Goal: Check status: Check status

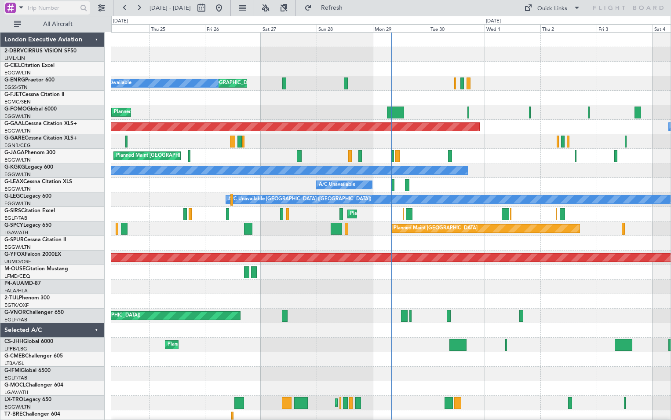
click at [20, 6] on span at bounding box center [21, 7] width 11 height 11
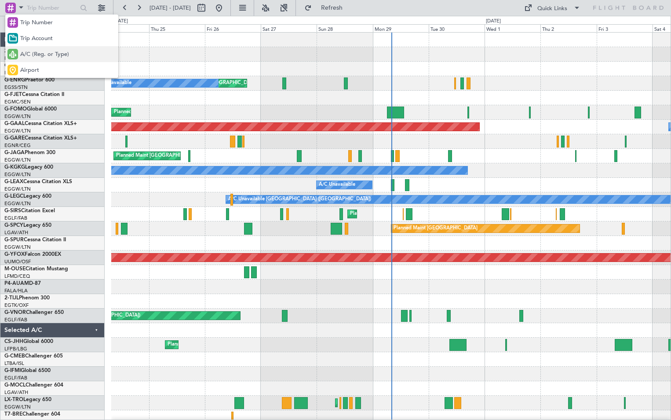
click at [24, 51] on span "A/C (Reg. or Type)" at bounding box center [44, 54] width 49 height 9
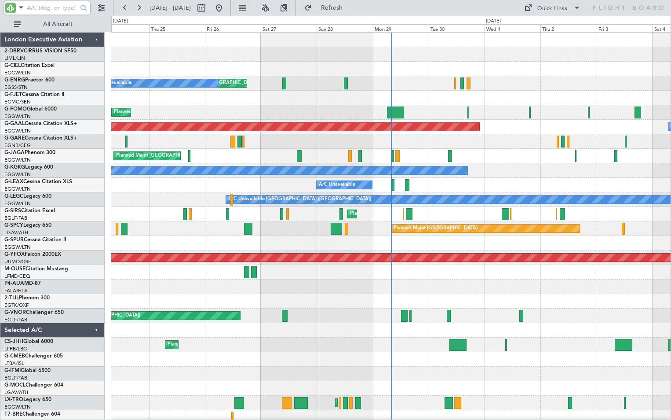
click at [35, 5] on input "text" at bounding box center [52, 7] width 51 height 13
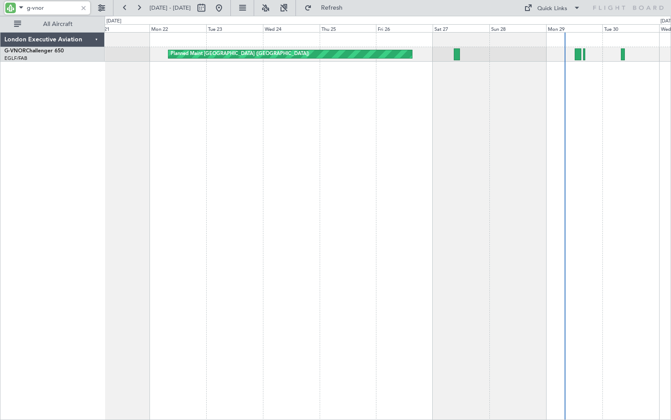
click at [421, 89] on div "Planned Maint [GEOGRAPHIC_DATA] ([GEOGRAPHIC_DATA])" at bounding box center [388, 226] width 567 height 388
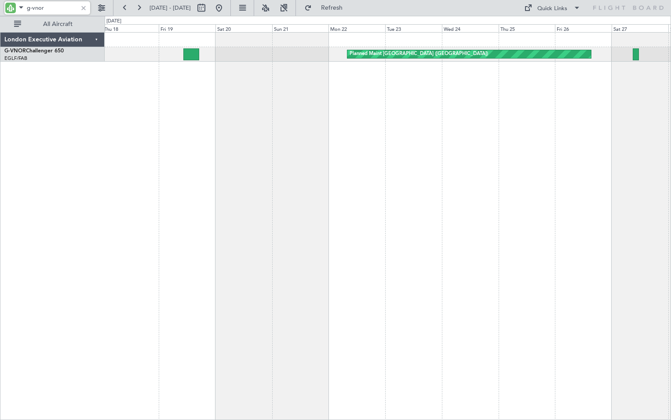
click at [453, 83] on div "Planned Maint [GEOGRAPHIC_DATA] ([GEOGRAPHIC_DATA])" at bounding box center [388, 226] width 567 height 388
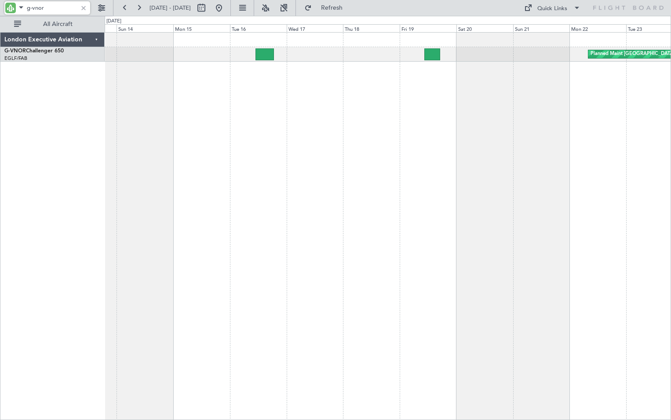
click at [449, 101] on div "Planned Maint [GEOGRAPHIC_DATA] ([GEOGRAPHIC_DATA])" at bounding box center [388, 226] width 567 height 388
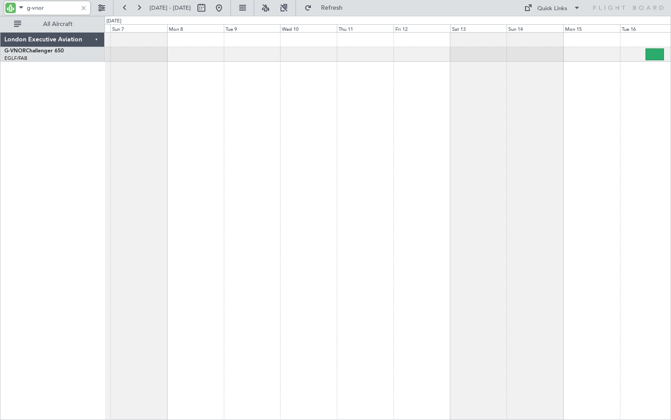
click at [425, 104] on div at bounding box center [388, 226] width 567 height 388
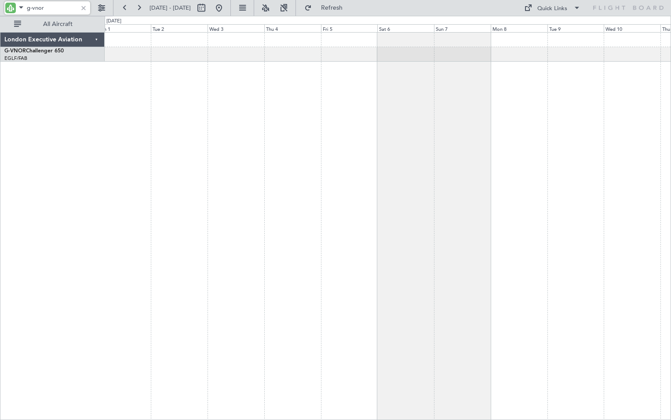
click at [499, 123] on div at bounding box center [388, 226] width 567 height 388
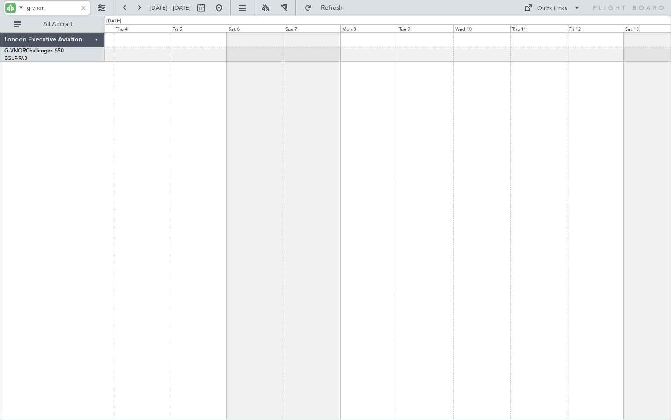
click at [62, 125] on div "London Executive Aviation G-VNOR Challenger 650 EGLF/FAB London ([GEOGRAPHIC_DA…" at bounding box center [335, 218] width 671 height 404
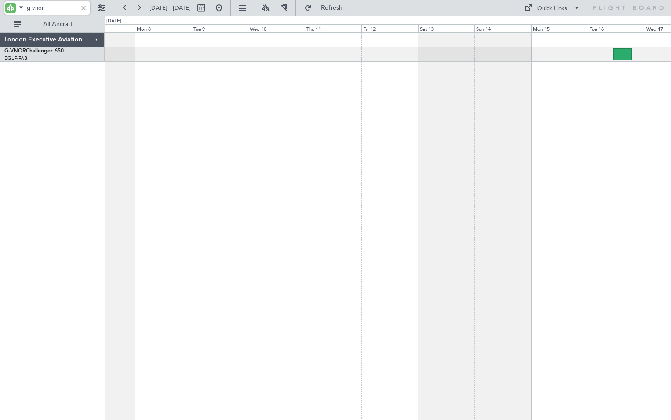
click at [53, 117] on div "London Executive Aviation G-VNOR Challenger 650 EGLF/FAB London ([GEOGRAPHIC_DA…" at bounding box center [335, 218] width 671 height 404
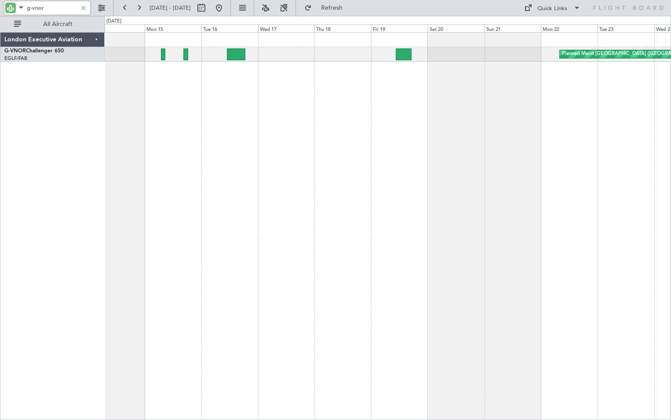
click at [314, 107] on div "Planned Maint [GEOGRAPHIC_DATA] ([GEOGRAPHIC_DATA])" at bounding box center [388, 226] width 567 height 388
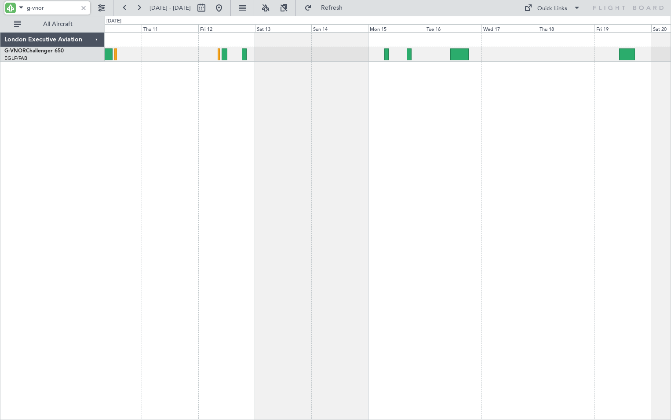
click at [458, 96] on div "Planned Maint [GEOGRAPHIC_DATA] ([GEOGRAPHIC_DATA]) Planned Maint [GEOGRAPHIC_D…" at bounding box center [388, 226] width 567 height 388
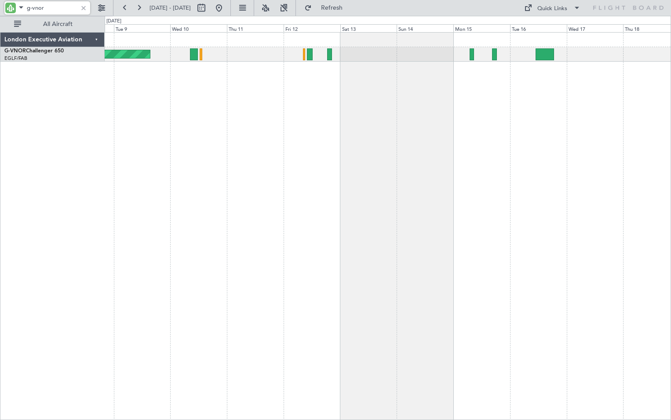
click at [485, 118] on div "Planned Maint [GEOGRAPHIC_DATA] ([GEOGRAPHIC_DATA])" at bounding box center [388, 226] width 567 height 388
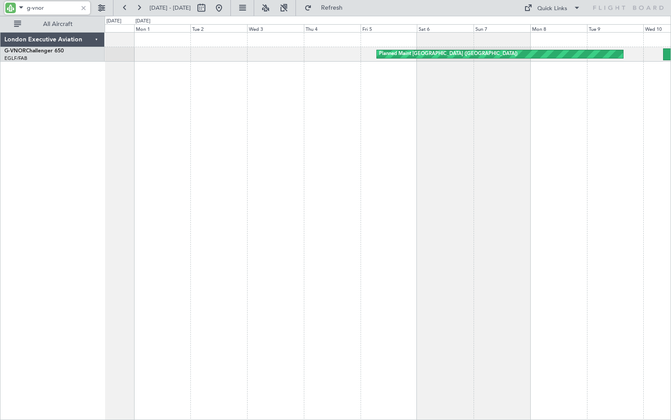
click at [549, 121] on div "Planned Maint [GEOGRAPHIC_DATA] ([GEOGRAPHIC_DATA])" at bounding box center [388, 226] width 567 height 388
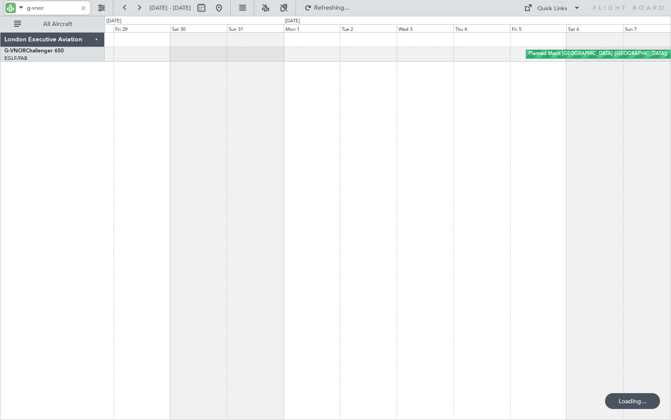
click at [361, 133] on div "Planned Maint [GEOGRAPHIC_DATA] ([GEOGRAPHIC_DATA])" at bounding box center [388, 226] width 567 height 388
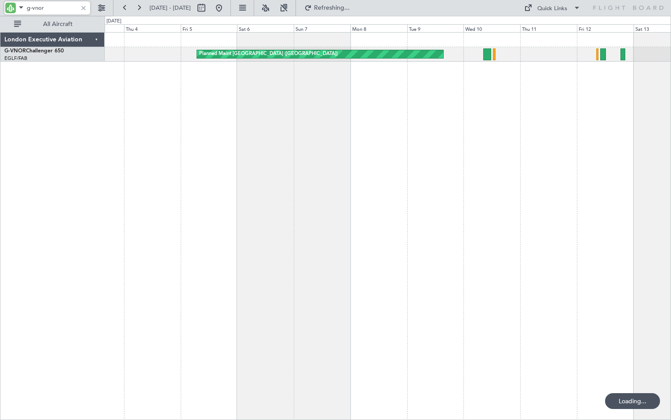
click at [194, 100] on div "Planned Maint [GEOGRAPHIC_DATA] ([GEOGRAPHIC_DATA])" at bounding box center [388, 226] width 567 height 388
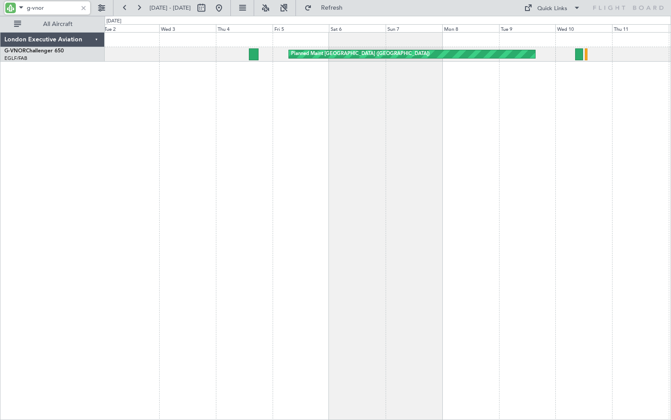
click at [488, 88] on div "Planned Maint [GEOGRAPHIC_DATA] ([GEOGRAPHIC_DATA])" at bounding box center [388, 226] width 567 height 388
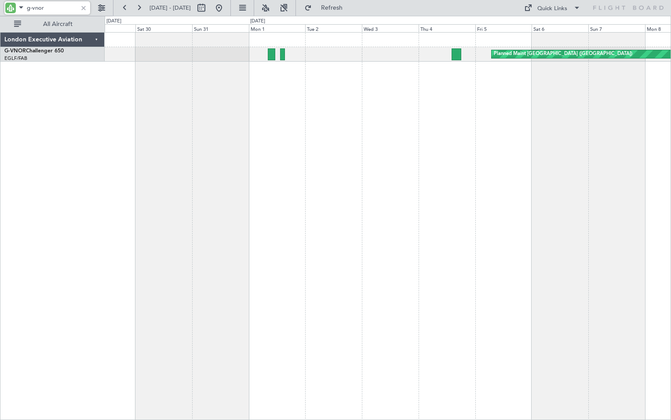
click at [430, 94] on div "Planned Maint [GEOGRAPHIC_DATA] ([GEOGRAPHIC_DATA])" at bounding box center [388, 226] width 567 height 388
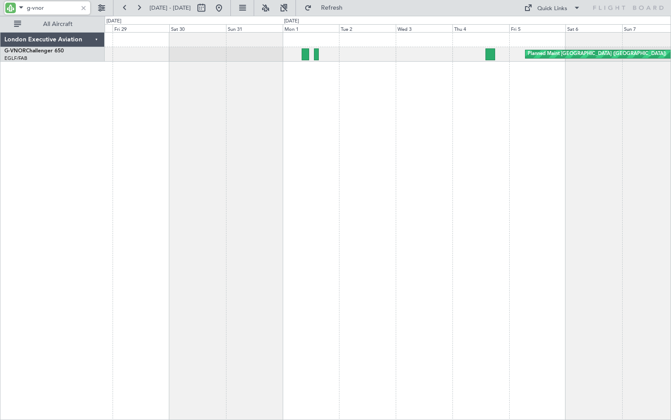
click at [271, 83] on div "Planned Maint [GEOGRAPHIC_DATA] ([GEOGRAPHIC_DATA])" at bounding box center [388, 226] width 567 height 388
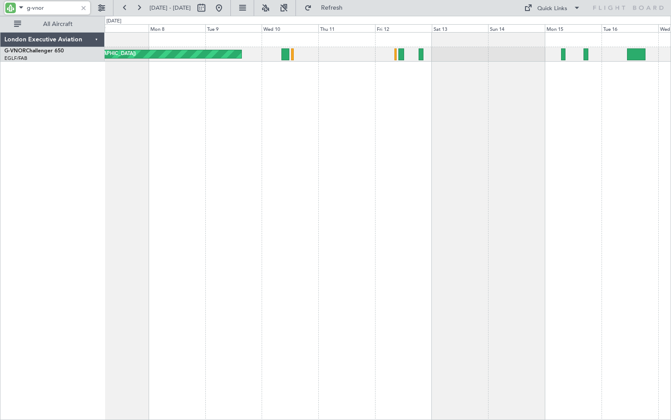
click at [126, 128] on div "Planned Maint [GEOGRAPHIC_DATA] ([GEOGRAPHIC_DATA])" at bounding box center [388, 226] width 567 height 388
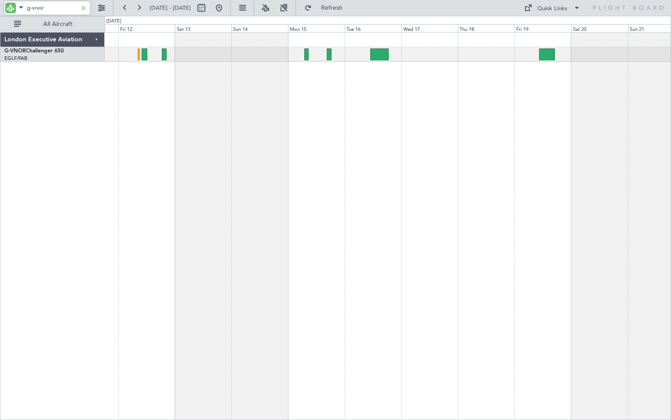
click at [249, 90] on div "Planned Maint [GEOGRAPHIC_DATA] ([GEOGRAPHIC_DATA]) Planned Maint [GEOGRAPHIC_D…" at bounding box center [388, 226] width 567 height 388
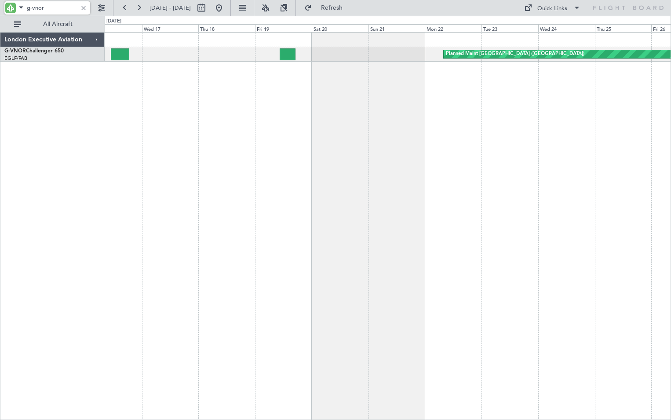
click at [221, 97] on div "Planned Maint [GEOGRAPHIC_DATA] ([GEOGRAPHIC_DATA])" at bounding box center [388, 226] width 567 height 388
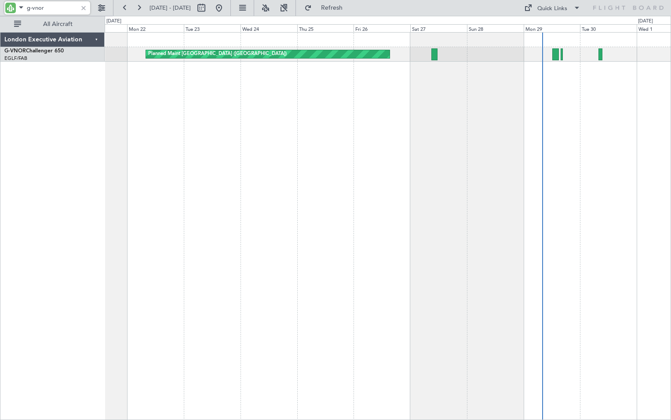
click at [137, 99] on div "Planned Maint [GEOGRAPHIC_DATA] ([GEOGRAPHIC_DATA])" at bounding box center [388, 226] width 567 height 388
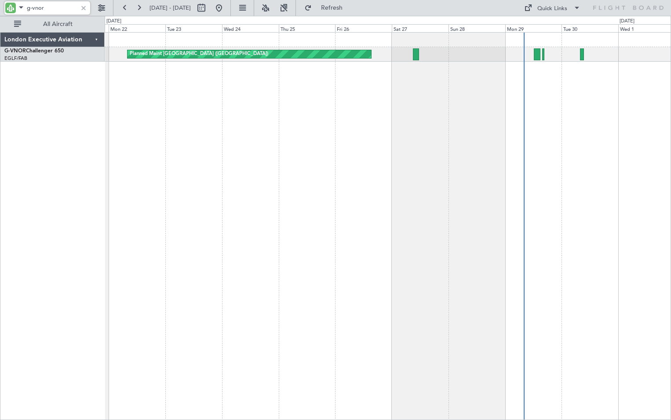
click at [349, 95] on div "Planned Maint [GEOGRAPHIC_DATA] ([GEOGRAPHIC_DATA])" at bounding box center [388, 226] width 567 height 388
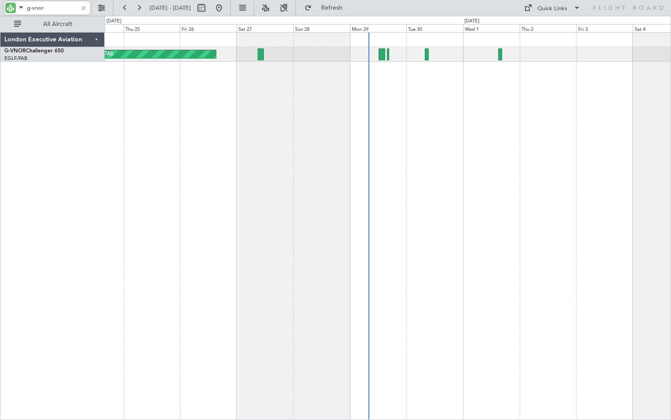
click at [243, 101] on div "Planned Maint [GEOGRAPHIC_DATA] ([GEOGRAPHIC_DATA])" at bounding box center [388, 226] width 567 height 388
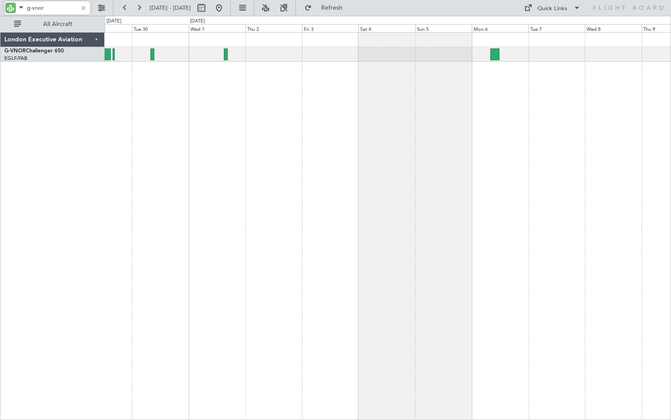
click at [261, 95] on div at bounding box center [388, 226] width 567 height 388
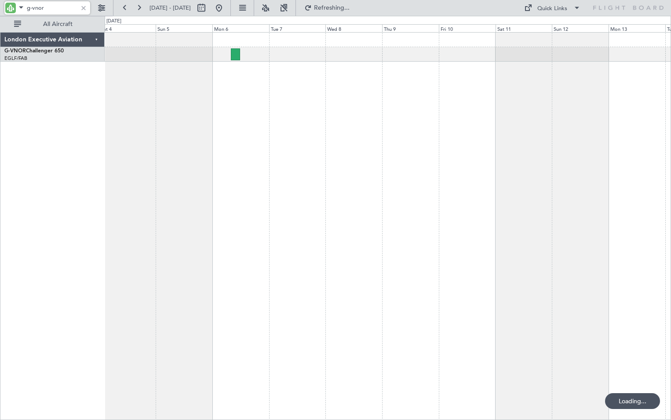
click at [242, 81] on div at bounding box center [388, 226] width 567 height 388
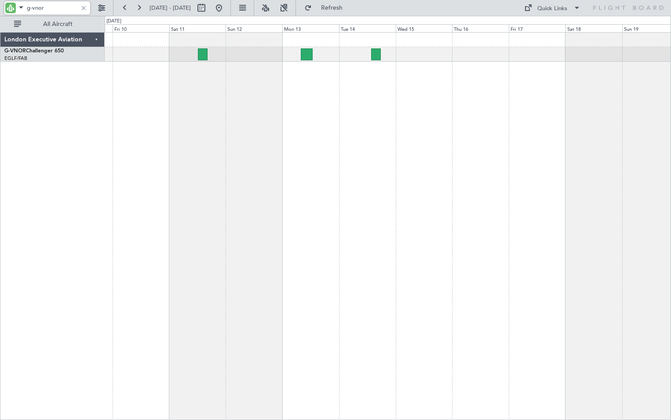
click at [184, 86] on div at bounding box center [388, 226] width 567 height 388
click at [388, 128] on div at bounding box center [388, 226] width 567 height 388
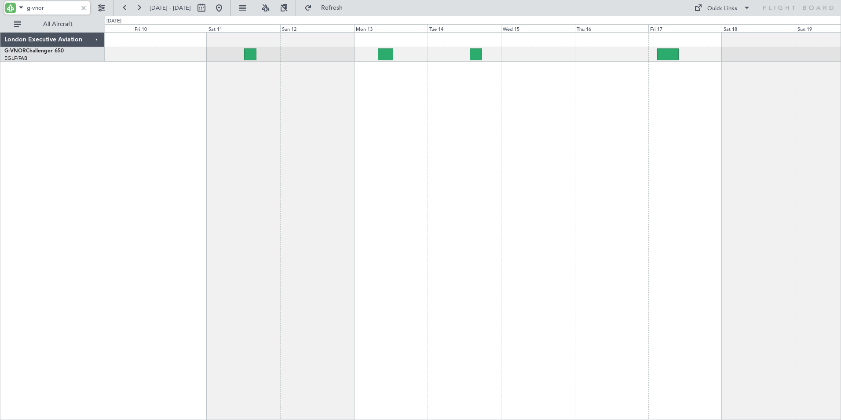
drag, startPoint x: 33, startPoint y: 8, endPoint x: 70, endPoint y: 8, distance: 36.1
click at [70, 8] on input "g-vnor" at bounding box center [52, 7] width 51 height 13
type input "g-enrg"
click at [125, 6] on button at bounding box center [125, 8] width 14 height 14
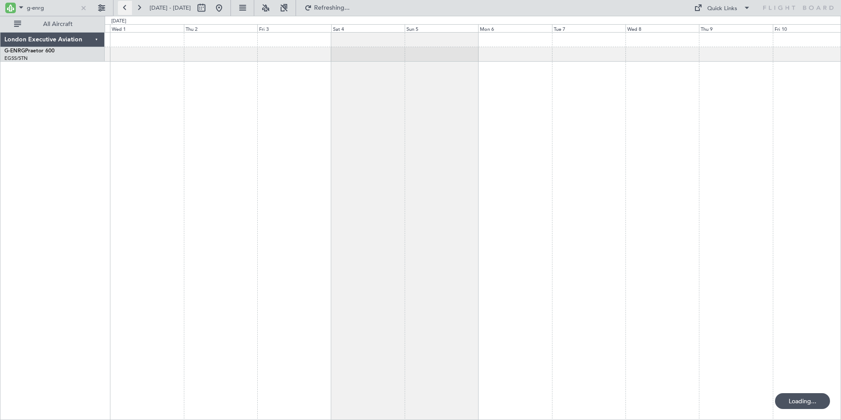
click at [125, 6] on button at bounding box center [125, 8] width 14 height 14
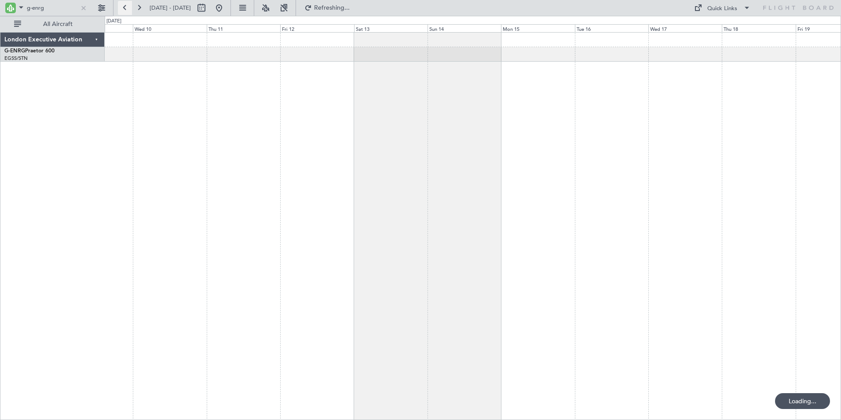
click at [125, 6] on button at bounding box center [125, 8] width 14 height 14
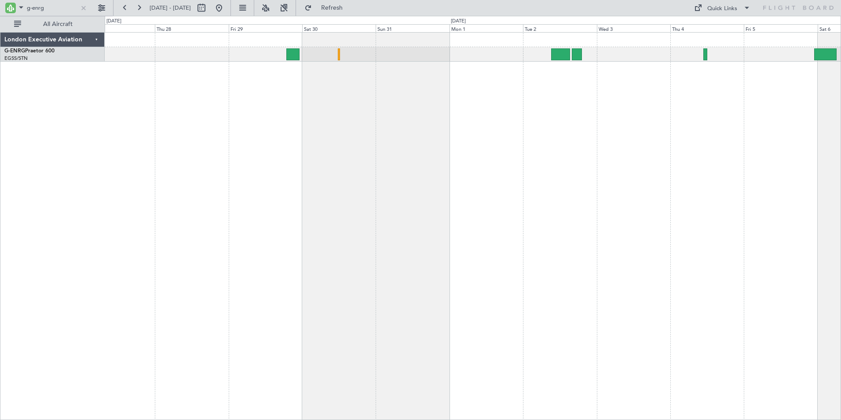
click at [574, 125] on div "No Crew" at bounding box center [473, 226] width 736 height 388
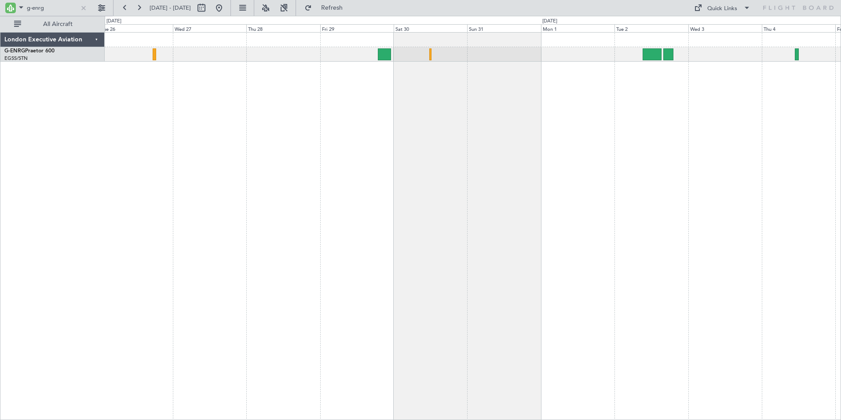
click at [671, 172] on div at bounding box center [473, 226] width 736 height 388
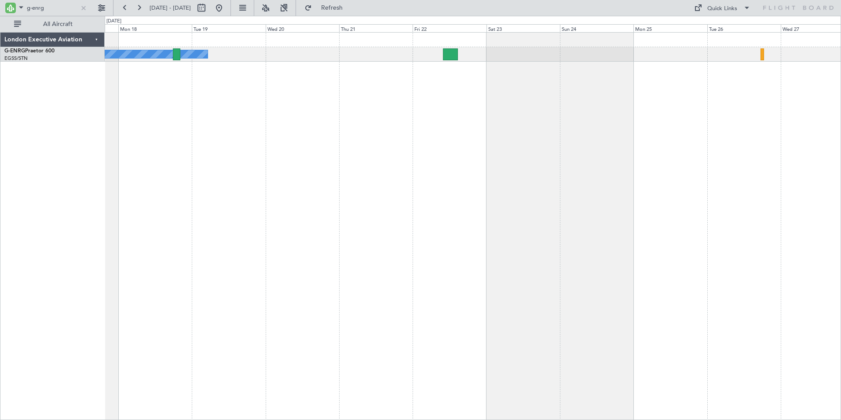
click at [671, 155] on div "Owner" at bounding box center [473, 226] width 736 height 388
click at [671, 91] on div "Owner" at bounding box center [473, 226] width 736 height 388
